Goal: Information Seeking & Learning: Learn about a topic

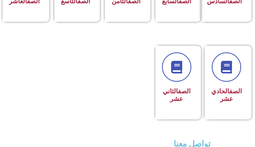
scroll to position [328, 0]
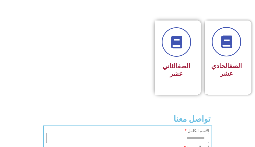
click at [187, 65] on div "الصف الثاني عشر" at bounding box center [176, 53] width 29 height 53
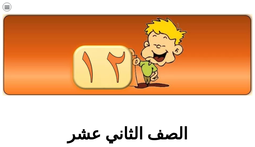
scroll to position [76, 0]
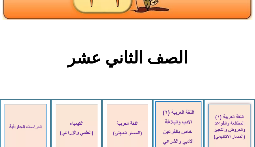
click at [189, 117] on img at bounding box center [178, 128] width 46 height 54
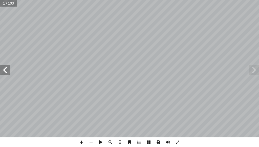
click at [4, 69] on span at bounding box center [5, 70] width 10 height 10
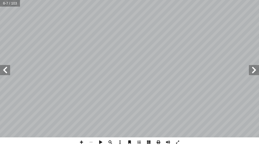
click at [4, 69] on span at bounding box center [5, 70] width 10 height 10
click at [3, 68] on span at bounding box center [5, 70] width 10 height 10
click at [102, 142] on span at bounding box center [101, 142] width 10 height 10
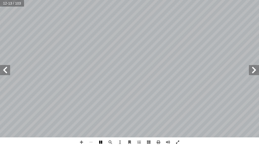
click at [102, 140] on span at bounding box center [101, 142] width 10 height 10
click at [83, 141] on span at bounding box center [82, 142] width 10 height 10
click at [99, 0] on html "الصفحة الرئيسية الصف الأول الصف الثاني الصف الثالث الصف الرابع الصف الخامس الصف…" at bounding box center [129, 17] width 259 height 34
